Goal: Navigation & Orientation: Find specific page/section

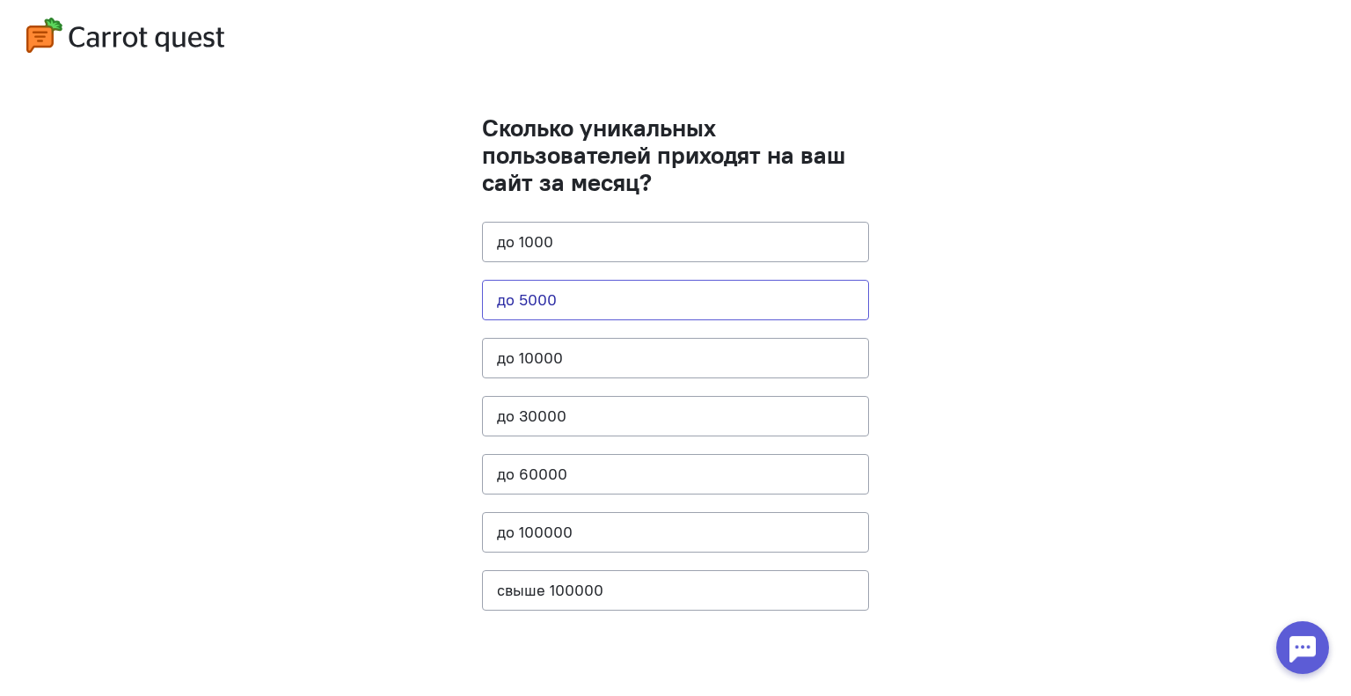
click at [603, 302] on button "до 5000" at bounding box center [675, 300] width 387 height 40
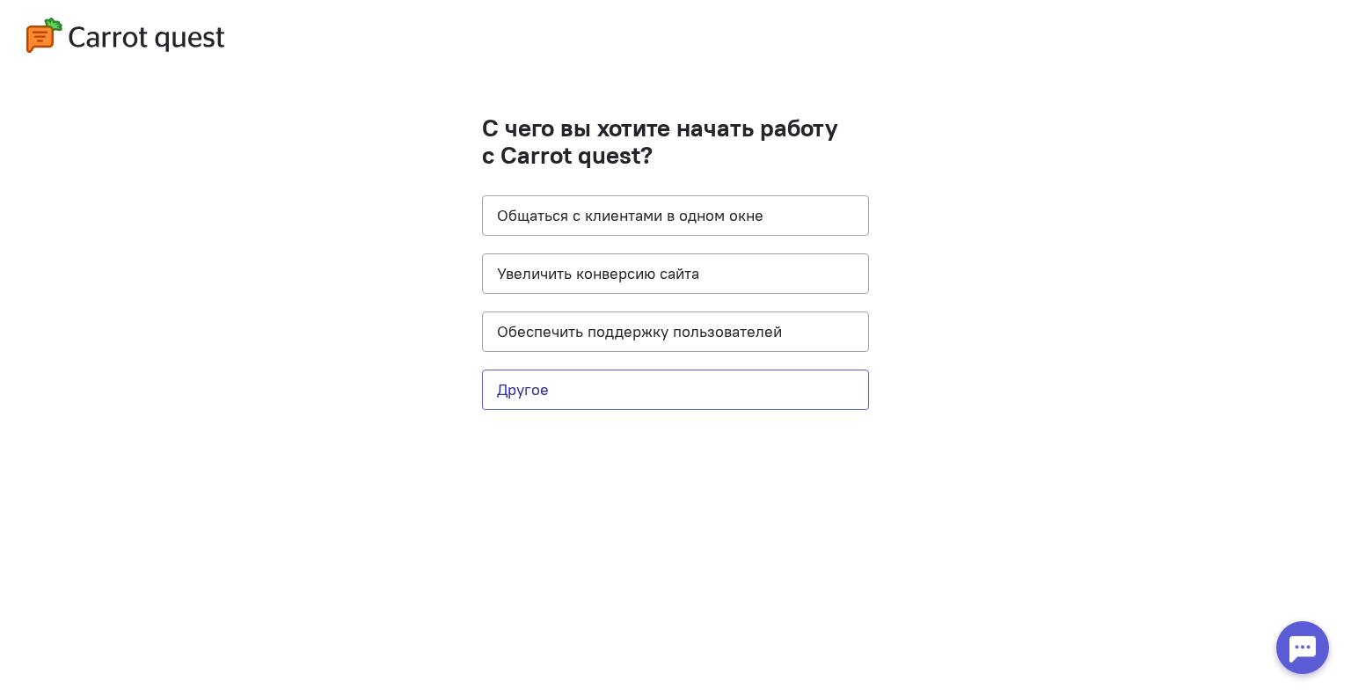
click at [604, 386] on button "Другое" at bounding box center [675, 389] width 387 height 40
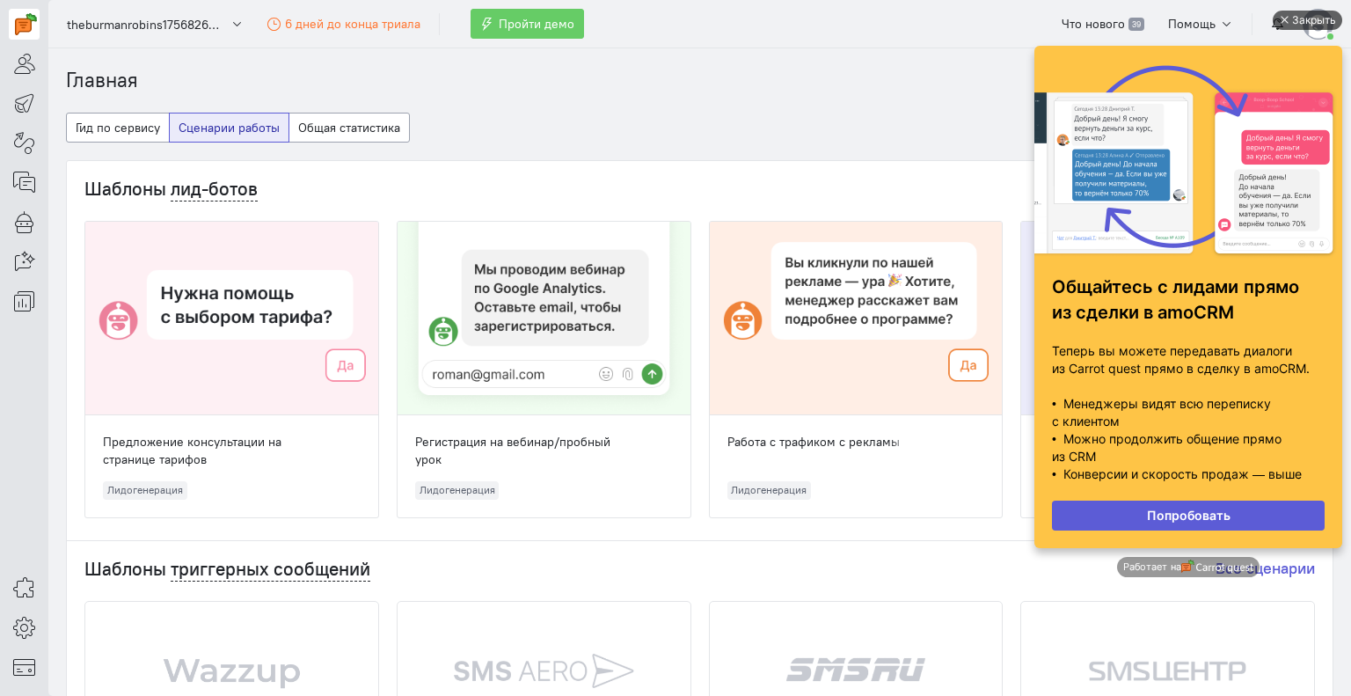
click at [1316, 22] on div "Закрыть" at bounding box center [1314, 20] width 44 height 19
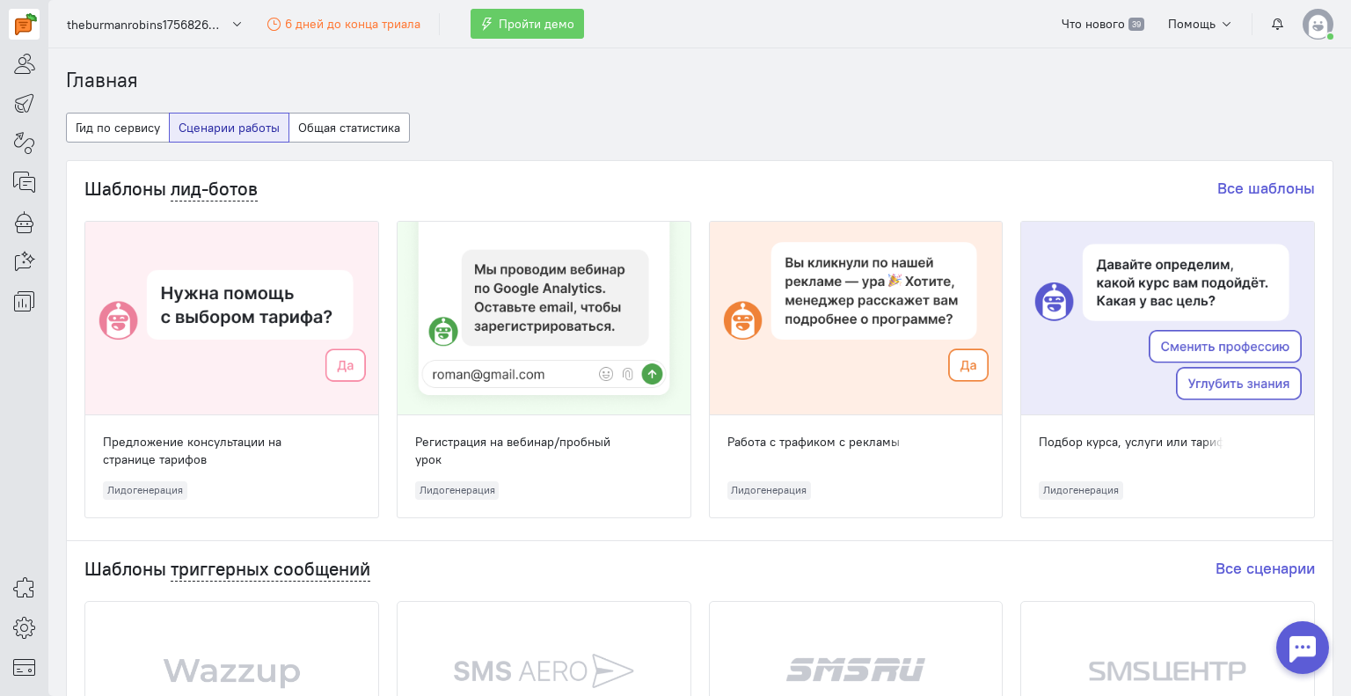
click at [795, 81] on ol "Главная" at bounding box center [700, 80] width 1268 height 29
click at [24, 629] on icon at bounding box center [24, 627] width 22 height 21
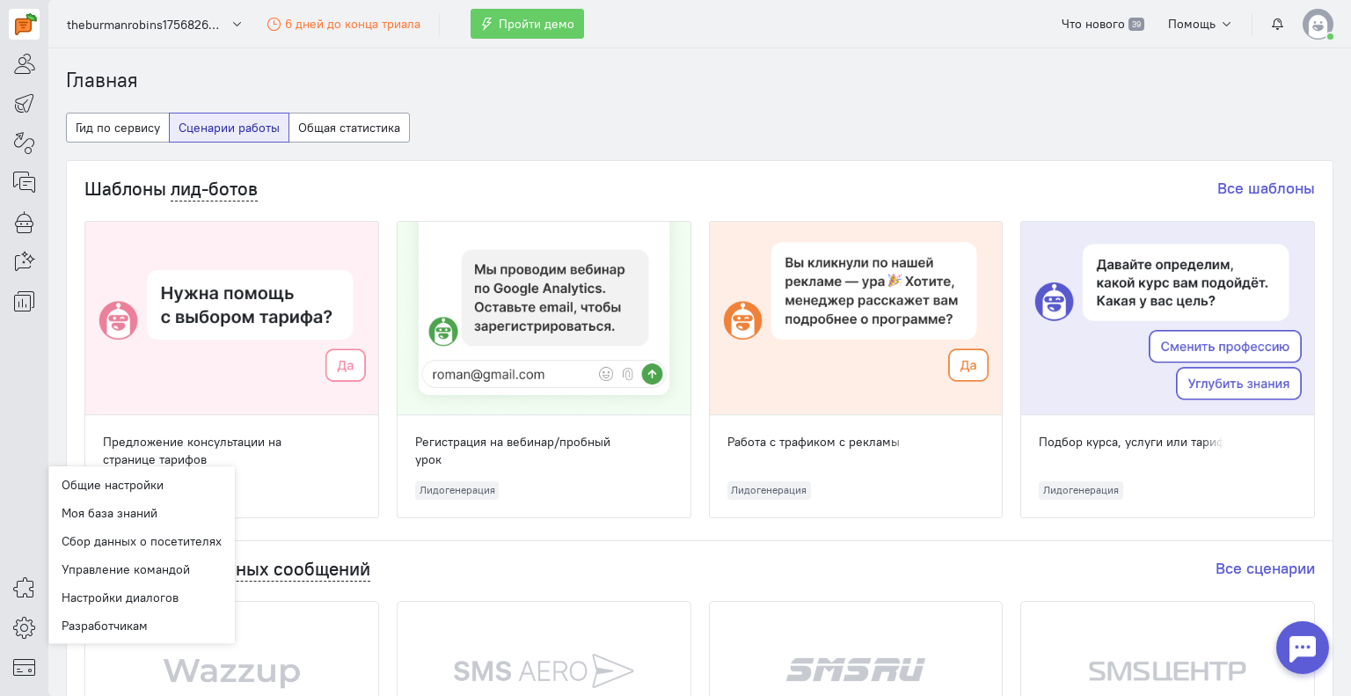
click at [925, 47] on cq-header "theburmanrobins1756826520 6 дней до конца триала Пройти демо Что нового 39 Помо…" at bounding box center [699, 24] width 1303 height 48
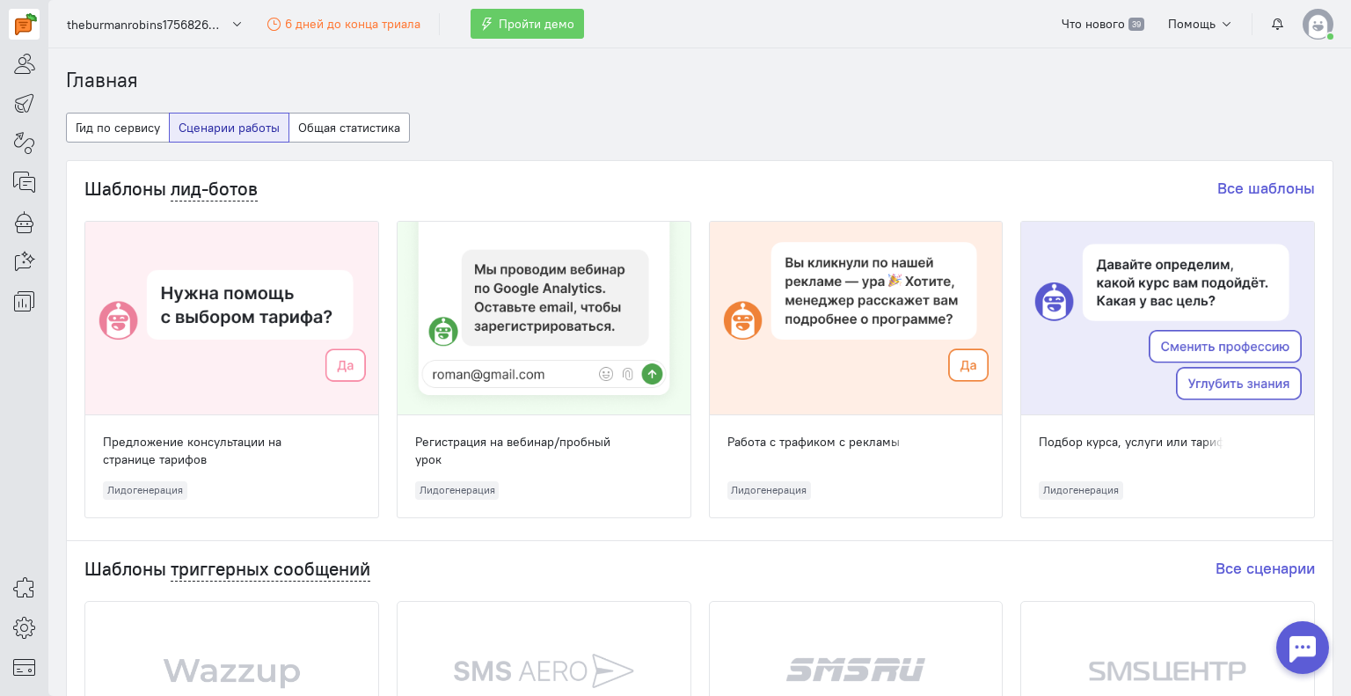
click at [1337, 20] on cq-header "theburmanrobins1756826520 6 дней до конца триала Пройти демо Что нового 39 Помо…" at bounding box center [699, 24] width 1303 height 48
click at [1322, 21] on img at bounding box center [1318, 24] width 31 height 31
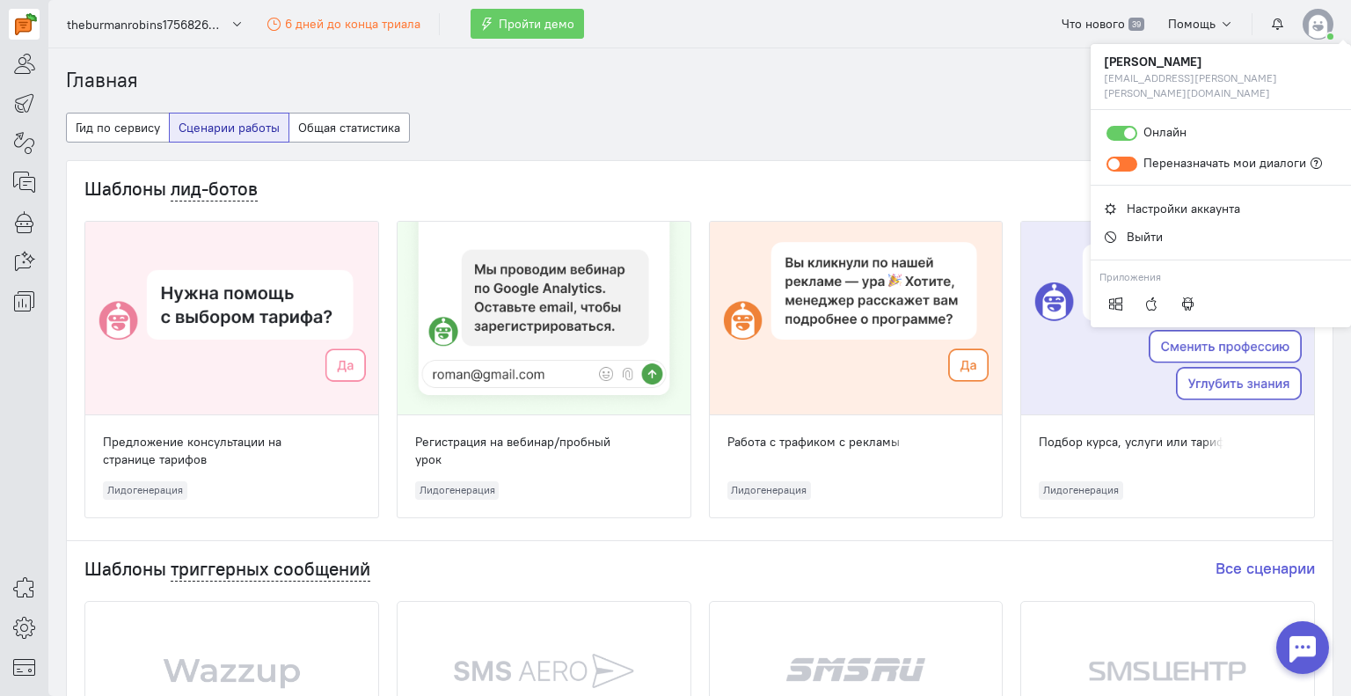
click at [898, 129] on cq-dashboard-select-dashboard-type-feature "Гид по сервису Сценарии работы Общая статистика" at bounding box center [700, 137] width 1268 height 48
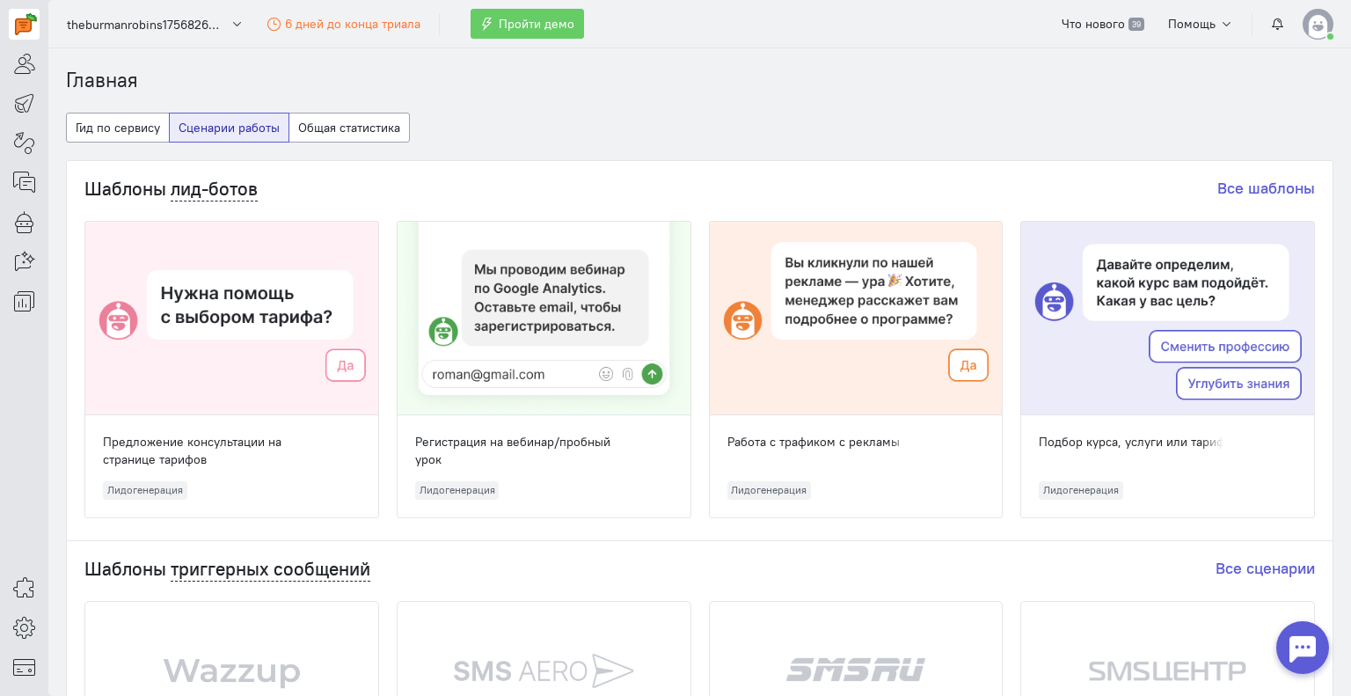
click at [1320, 38] on img at bounding box center [1318, 24] width 31 height 31
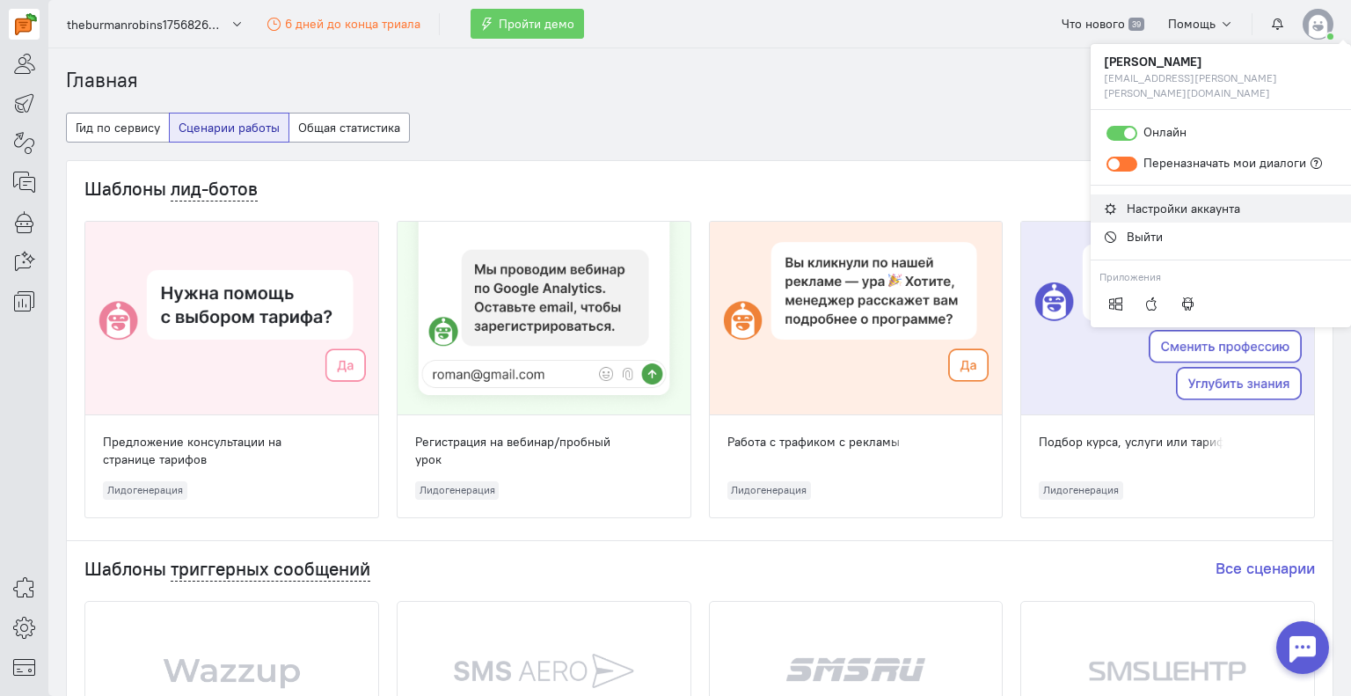
click at [1181, 201] on span "Настройки аккаунта" at bounding box center [1183, 209] width 113 height 16
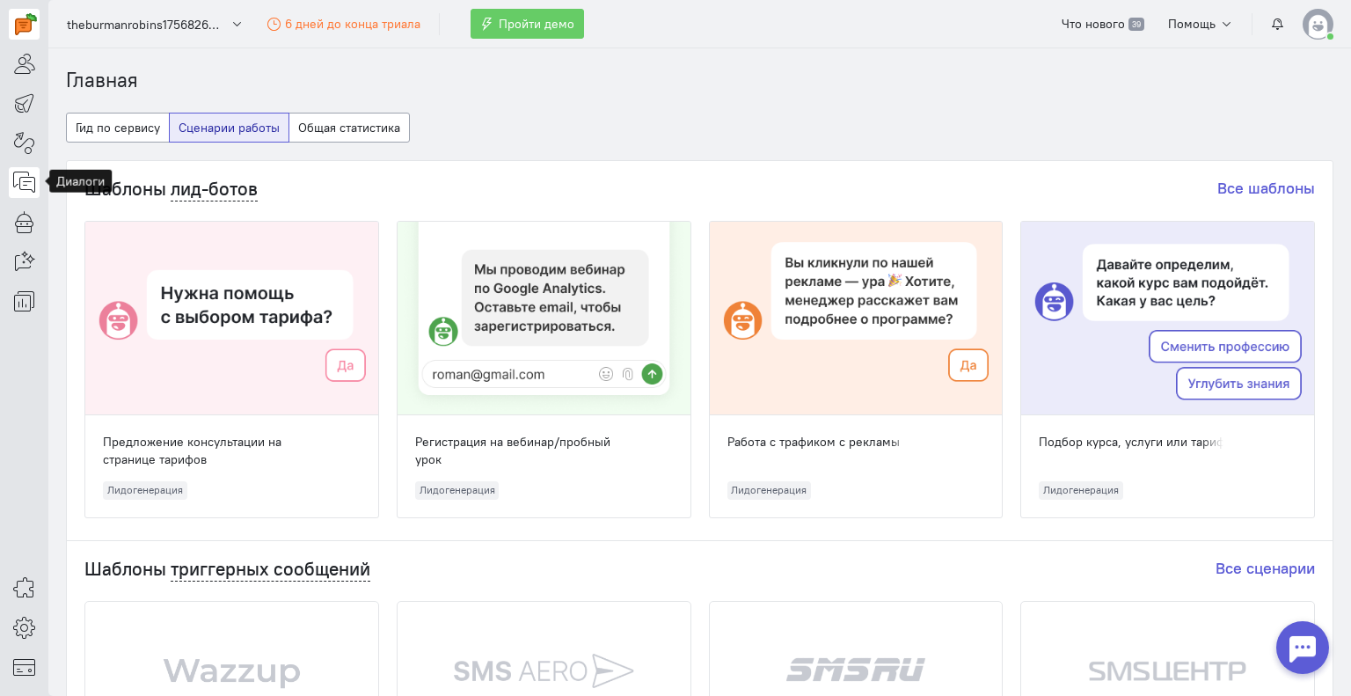
click at [16, 172] on icon at bounding box center [24, 182] width 22 height 21
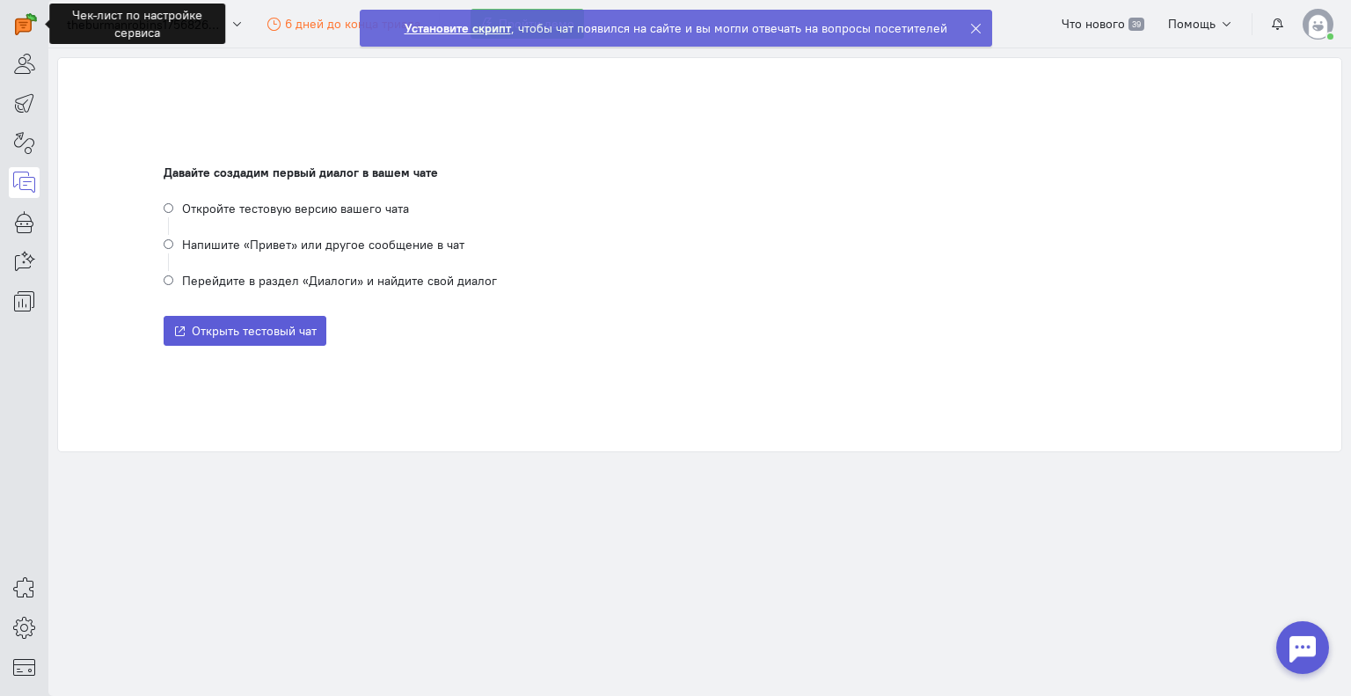
click at [969, 31] on icon at bounding box center [975, 28] width 13 height 13
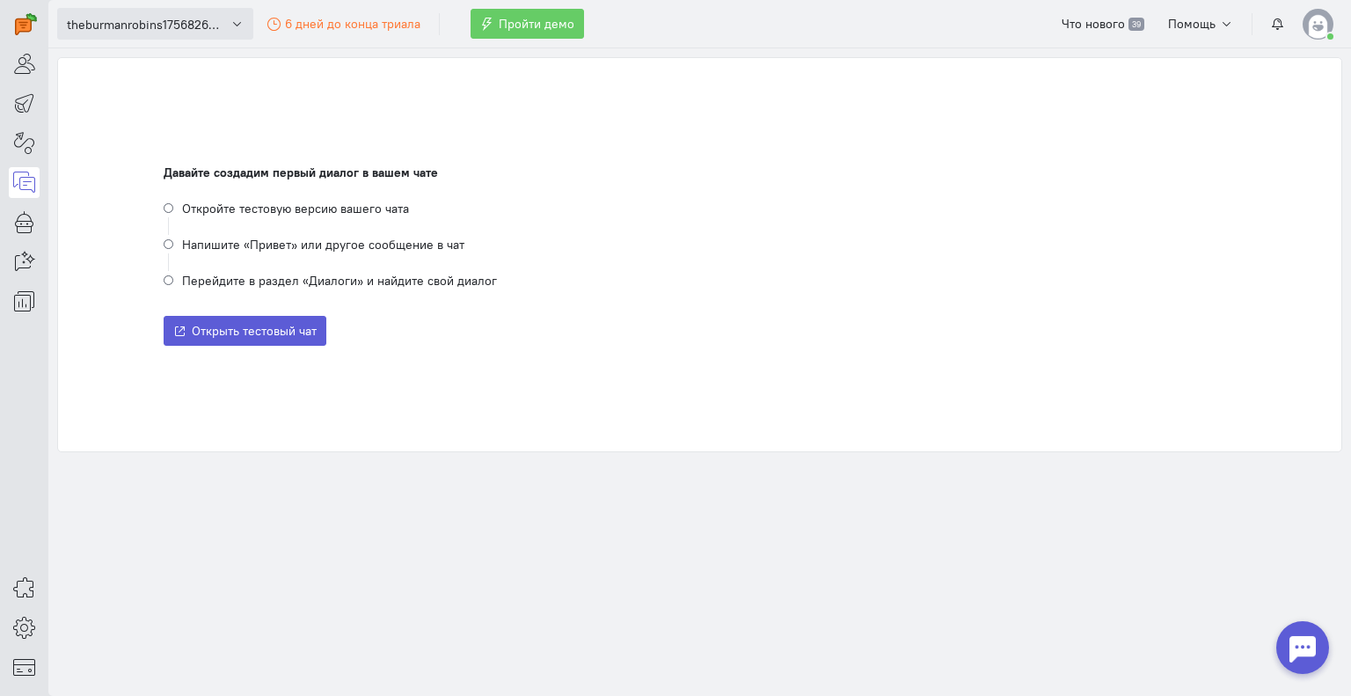
click at [210, 31] on span "theburmanrobins1756826520" at bounding box center [146, 25] width 158 height 18
click at [841, 48] on div "Давайте создадим первый диалог в вашем чате Откройте тестовую версию вашего чат…" at bounding box center [699, 263] width 1303 height 430
click at [1327, 17] on img at bounding box center [1318, 24] width 31 height 31
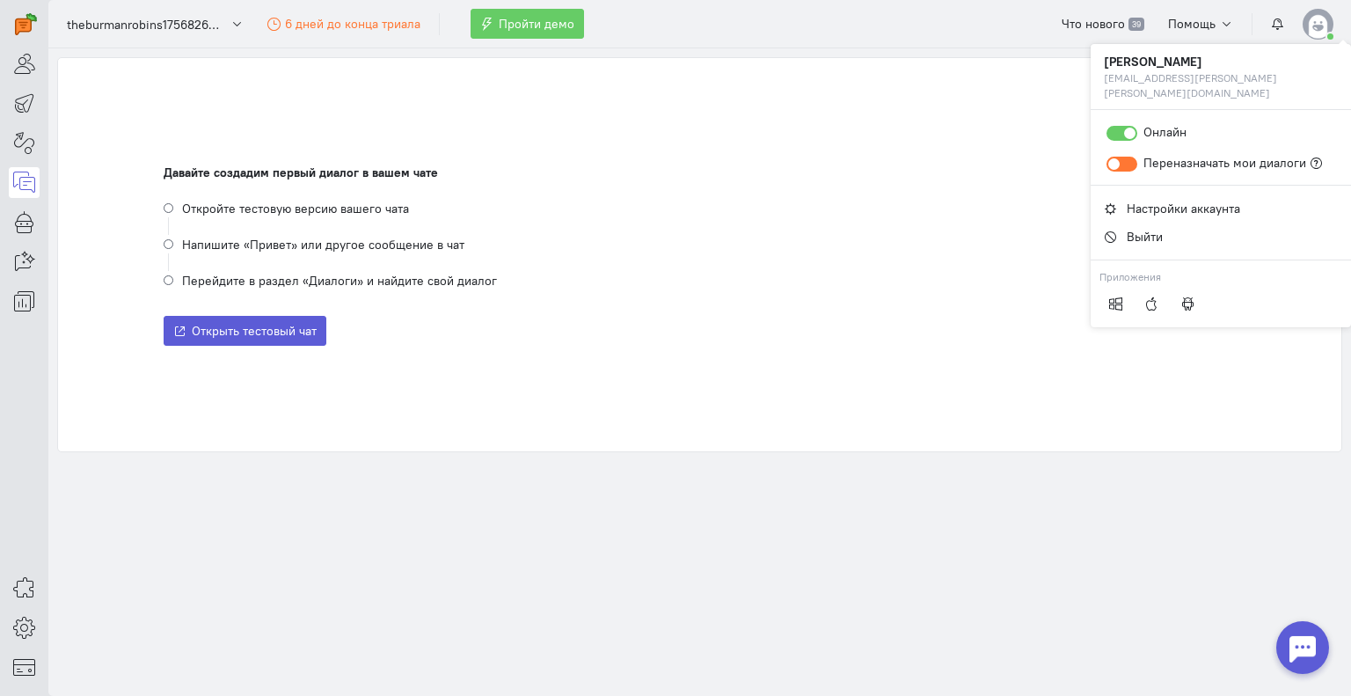
drag, startPoint x: 1042, startPoint y: 469, endPoint x: 1064, endPoint y: 478, distance: 24.5
click at [1041, 473] on div "Давайте создадим первый диалог в вашем чате Откройте тестовую версию вашего чат…" at bounding box center [699, 263] width 1303 height 430
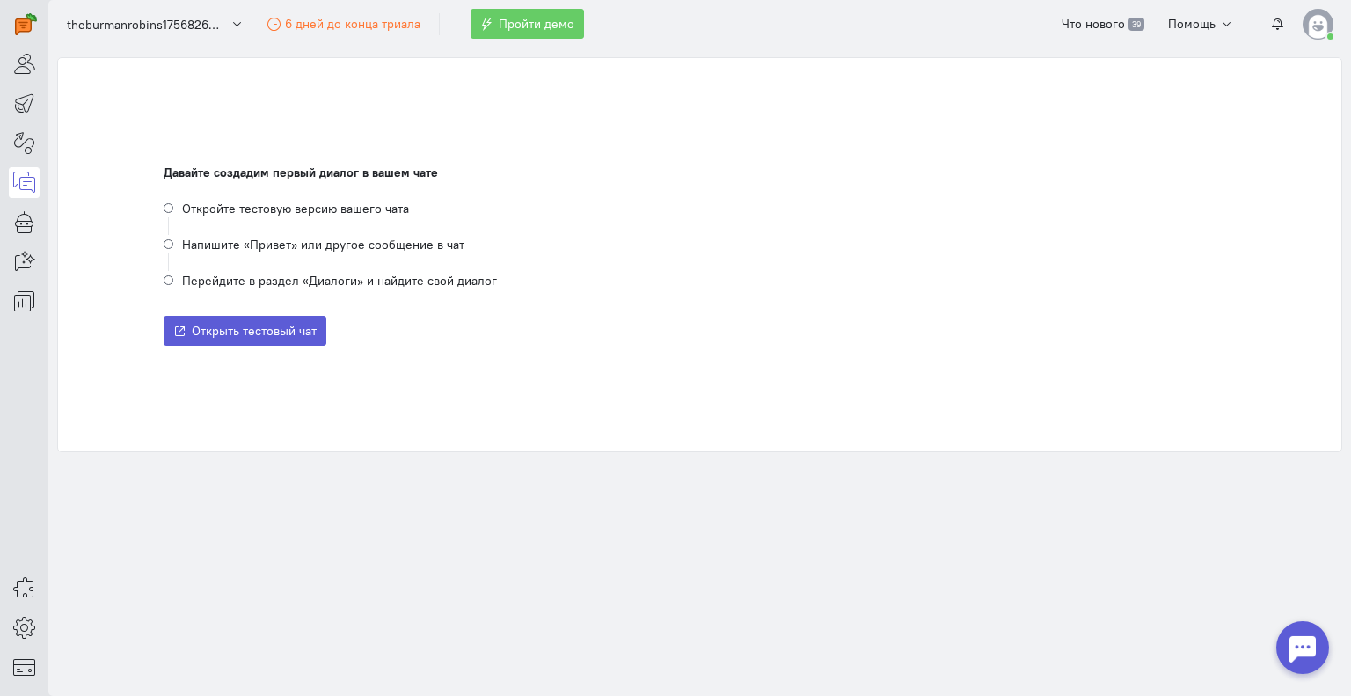
click at [1320, 10] on img at bounding box center [1318, 24] width 31 height 31
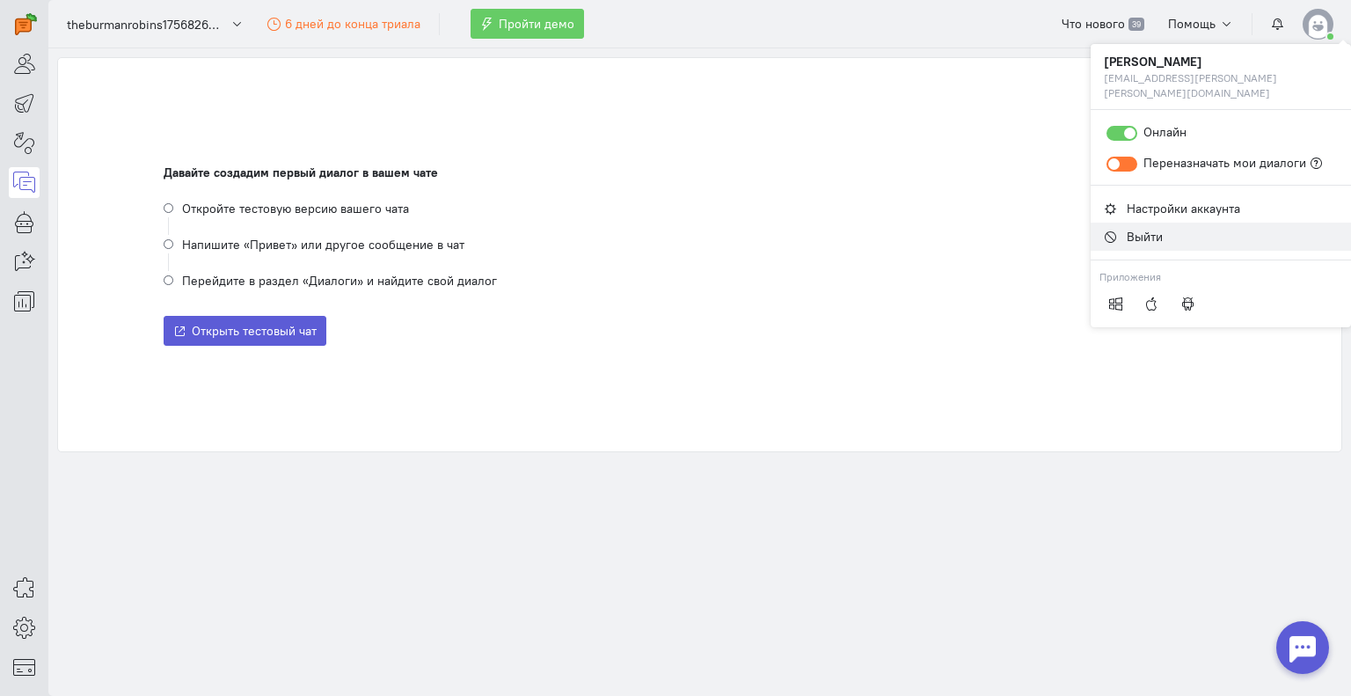
click at [1166, 223] on link "Выйти" at bounding box center [1221, 237] width 260 height 28
